Goal: Check status: Check status

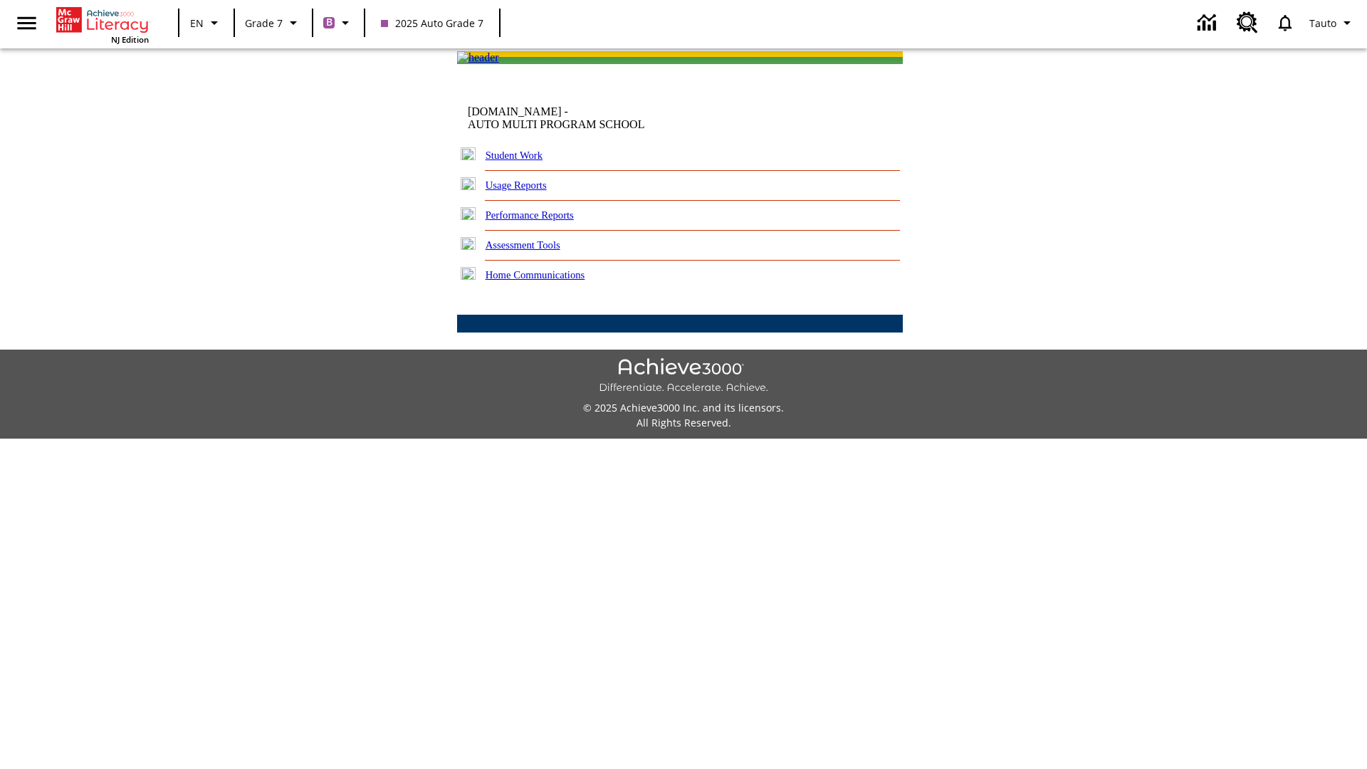
click at [523, 161] on link "Student Work" at bounding box center [514, 155] width 57 height 11
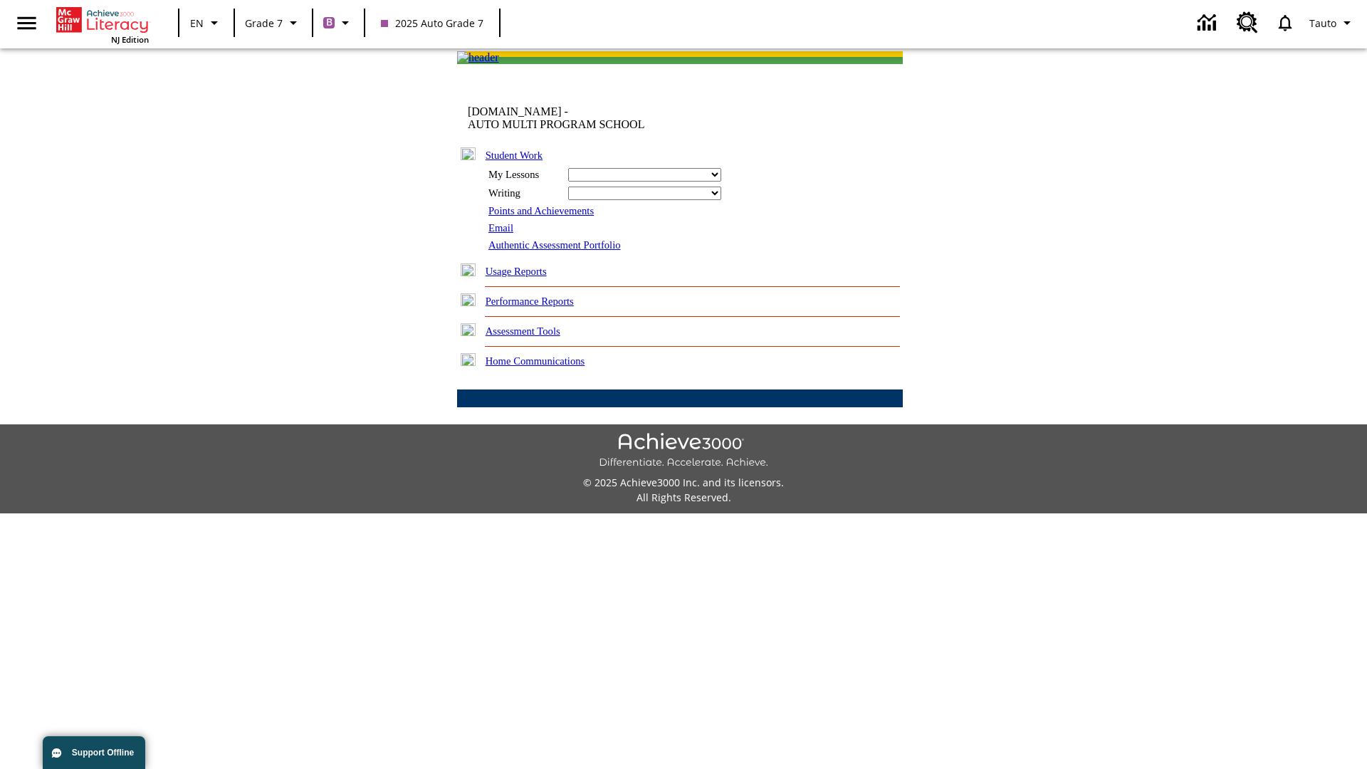
select select "/options/reports/?report_id=24&atype=7&section=2"
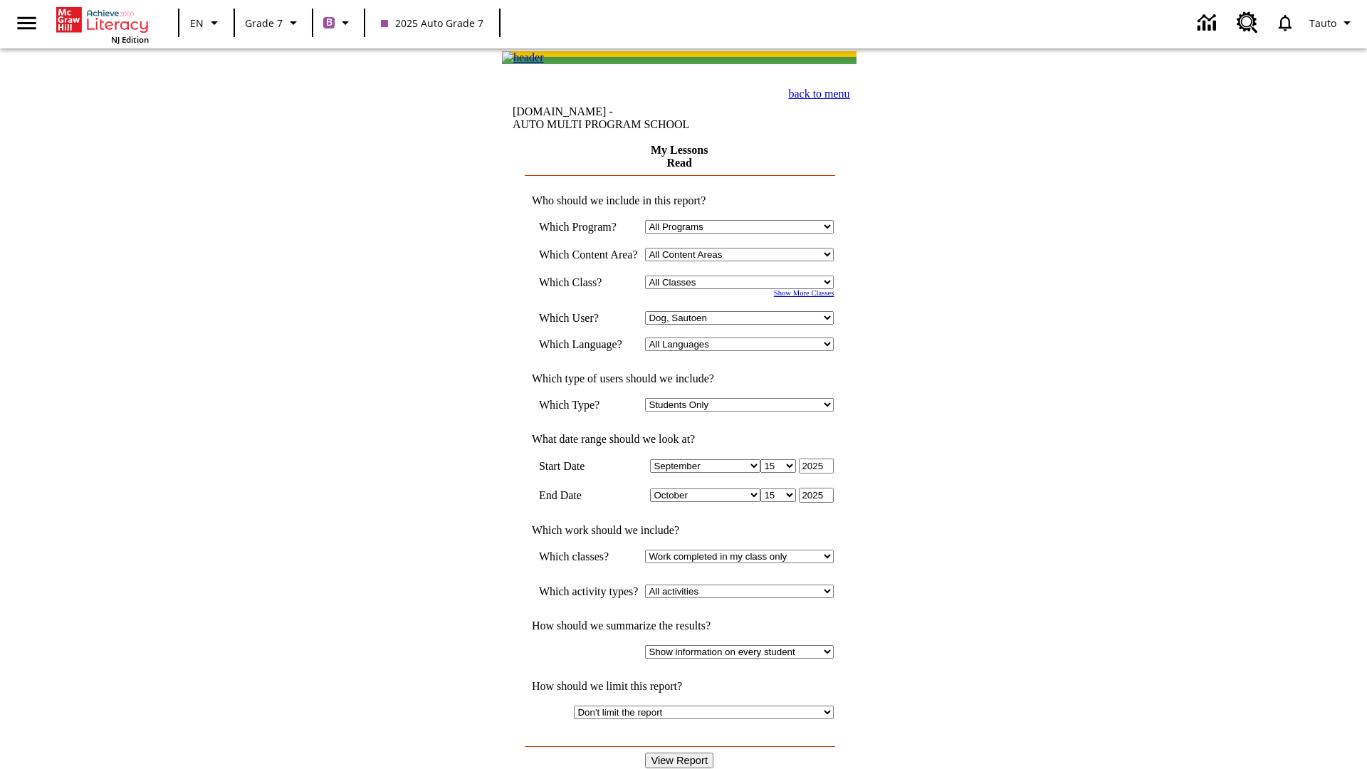
select select "21437138"
select select "4"
type input "2024"
click at [681, 753] on input "View Report" at bounding box center [679, 761] width 68 height 16
